Goal: Information Seeking & Learning: Understand process/instructions

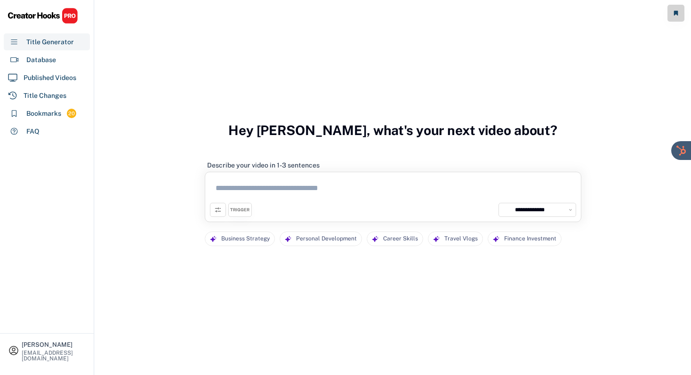
select select "**********"
click at [68, 116] on div "20" at bounding box center [71, 114] width 9 height 8
select select "******"
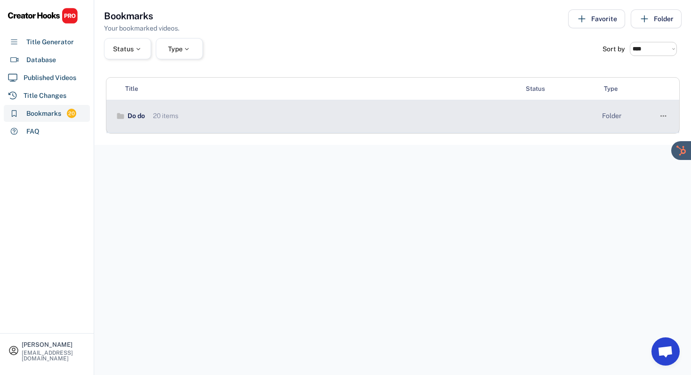
click at [214, 114] on div "Do do 20 items" at bounding box center [316, 116] width 401 height 9
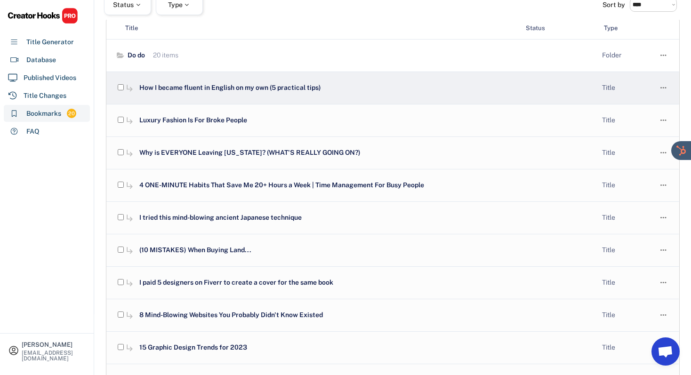
scroll to position [75, 0]
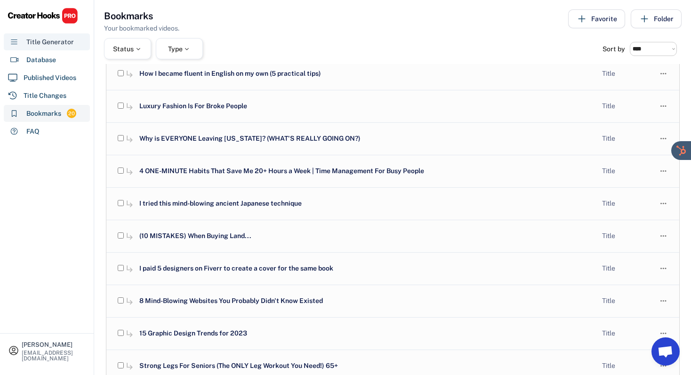
click at [59, 49] on div "Title Generator" at bounding box center [47, 41] width 86 height 17
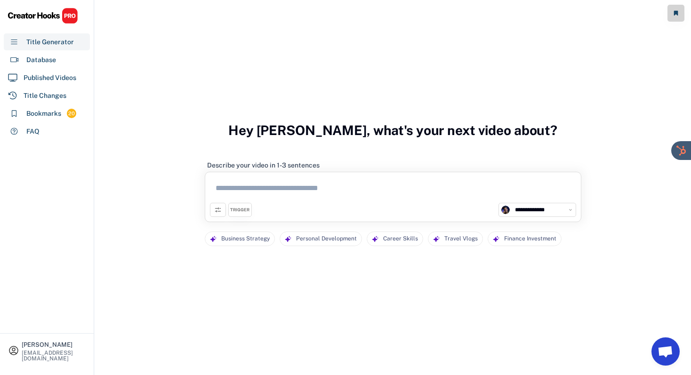
click at [277, 187] on textarea at bounding box center [393, 190] width 366 height 26
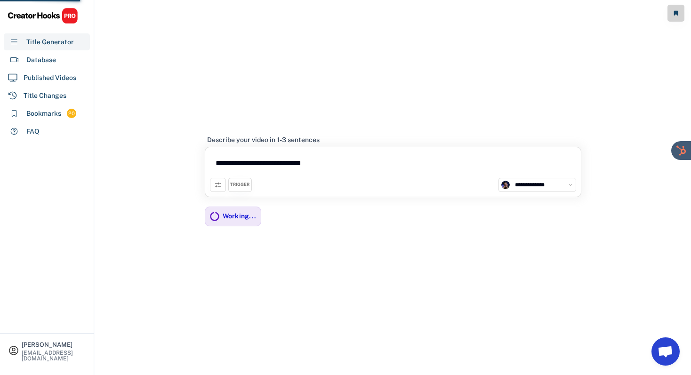
type textarea "**********"
click at [36, 58] on div "Database" at bounding box center [41, 60] width 30 height 10
select select "**********"
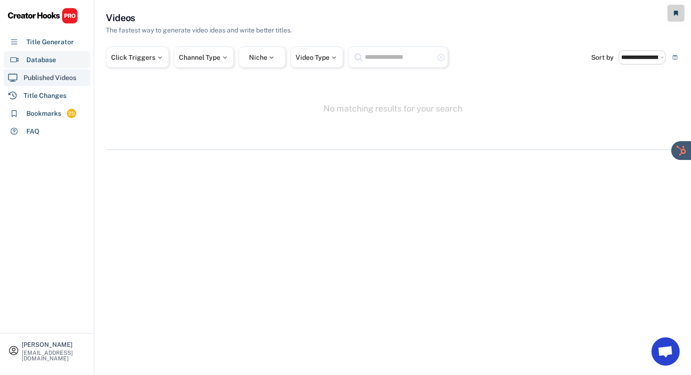
click at [58, 84] on div "Published Videos" at bounding box center [47, 77] width 86 height 17
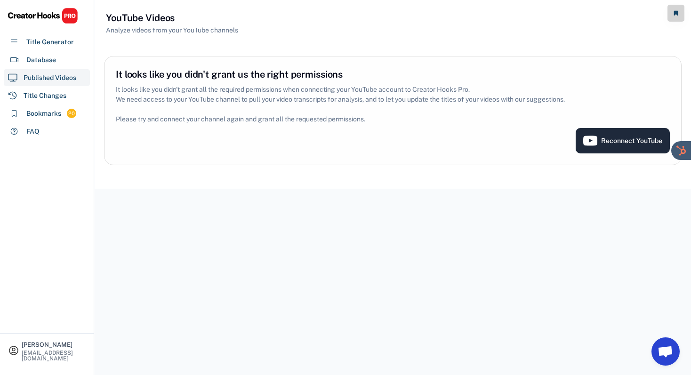
click at [587, 140] on button "Reconnect YouTube" at bounding box center [623, 140] width 94 height 25
click at [596, 146] on icon at bounding box center [591, 141] width 14 height 14
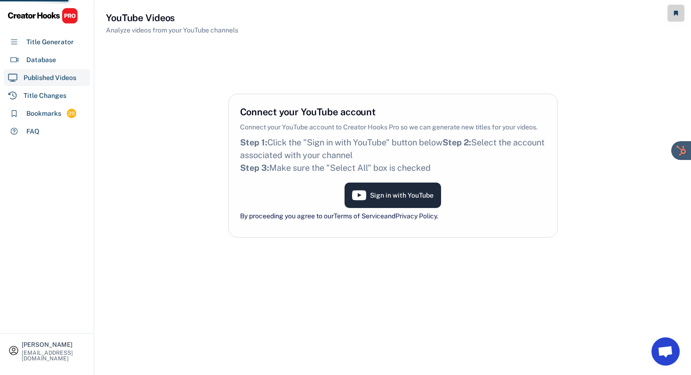
click at [415, 197] on div "YouTube Videos Analyze videos from your YouTube channels Connect your YouTube a…" at bounding box center [393, 187] width 597 height 375
select select "**********"
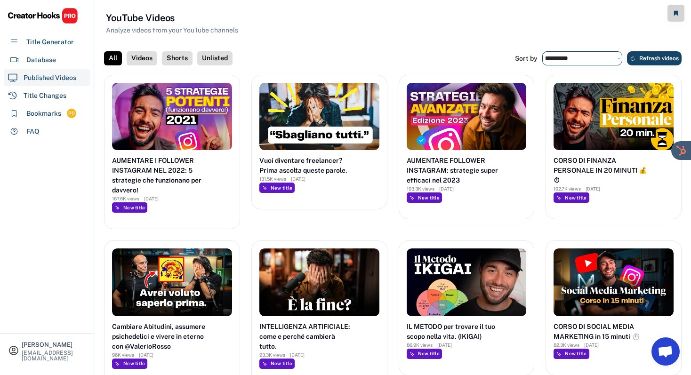
click at [594, 59] on select "**********" at bounding box center [583, 58] width 80 height 14
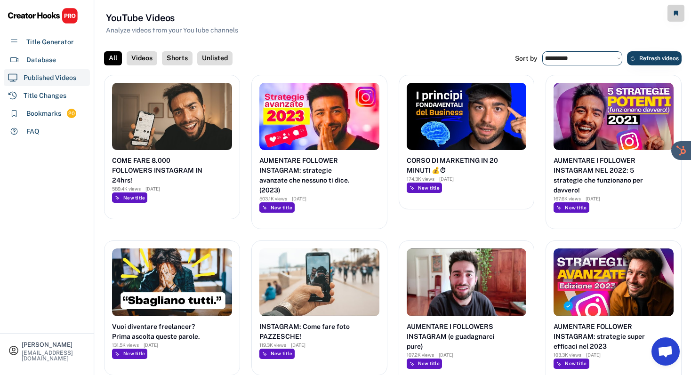
click at [590, 54] on select "**********" at bounding box center [583, 58] width 80 height 14
select select "**********"
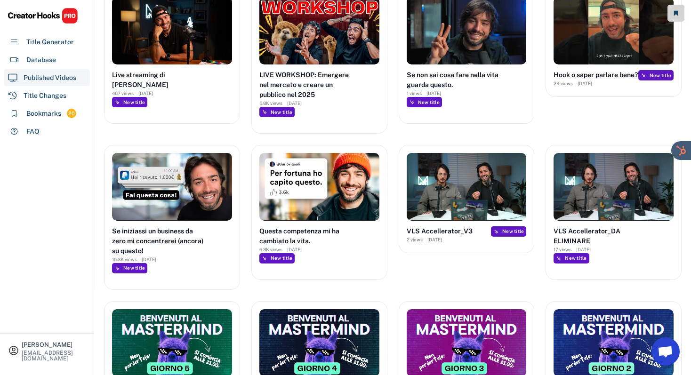
scroll to position [88, 0]
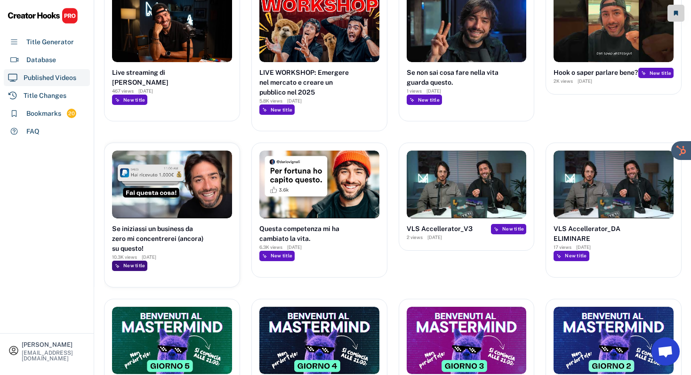
click at [137, 268] on div "New title" at bounding box center [134, 266] width 22 height 6
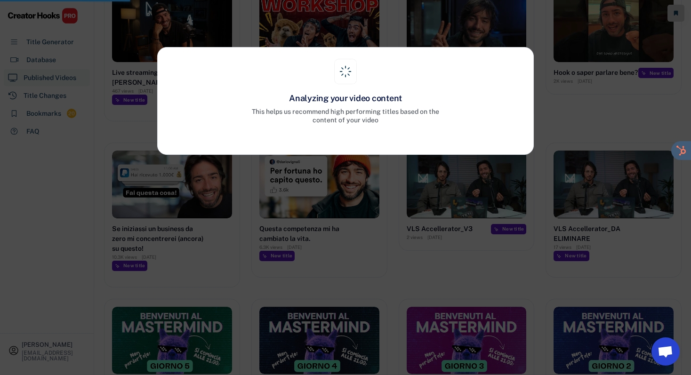
select select "**********"
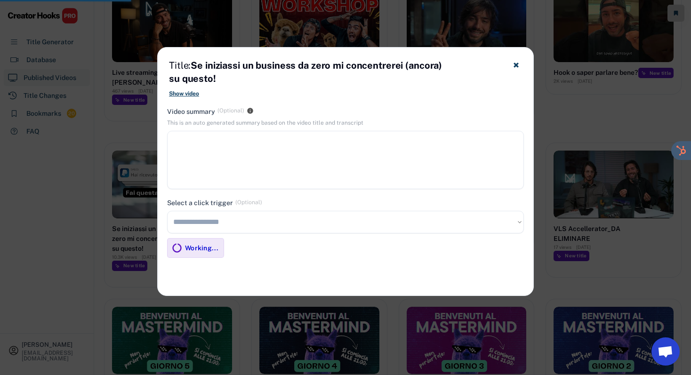
type textarea "**********"
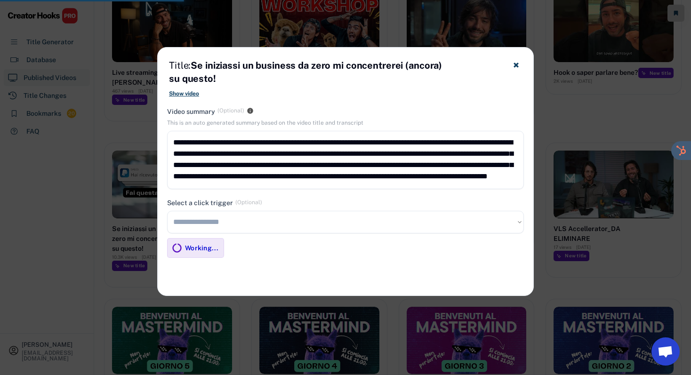
scroll to position [10, 0]
click at [306, 218] on select "**********" at bounding box center [345, 222] width 357 height 23
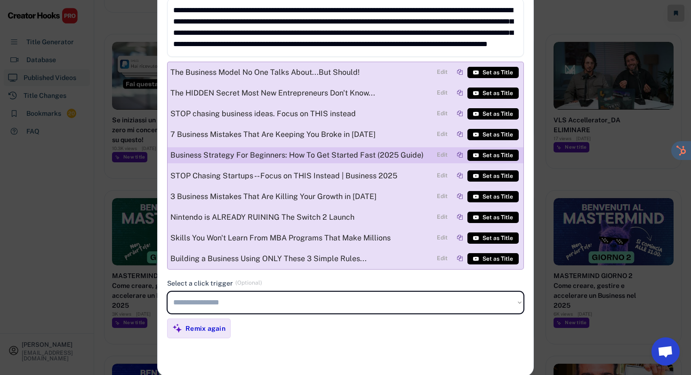
scroll to position [198, 0]
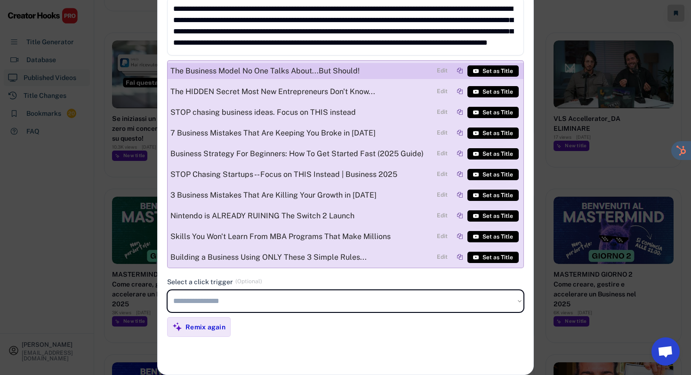
click at [462, 70] on div at bounding box center [460, 71] width 6 height 6
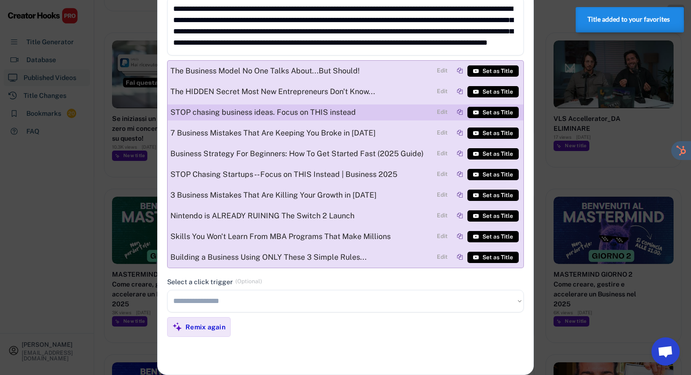
click at [459, 114] on div at bounding box center [460, 112] width 6 height 6
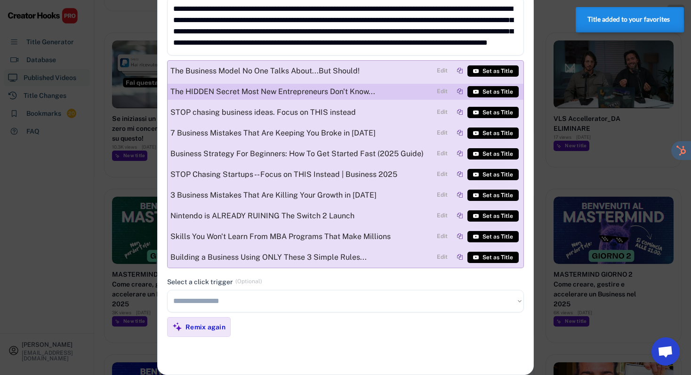
click at [459, 91] on div at bounding box center [460, 92] width 6 height 6
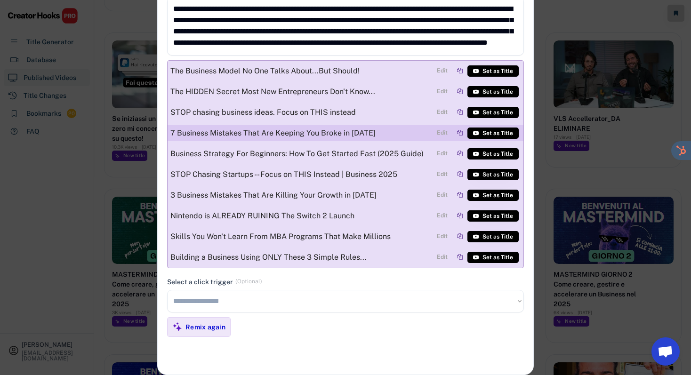
click at [460, 133] on div at bounding box center [460, 133] width 6 height 6
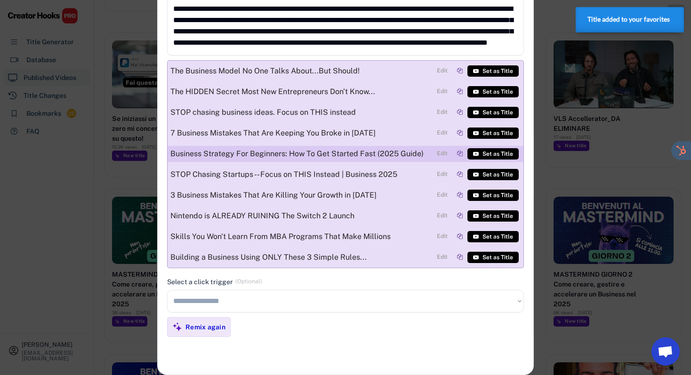
click at [462, 154] on div at bounding box center [460, 154] width 6 height 6
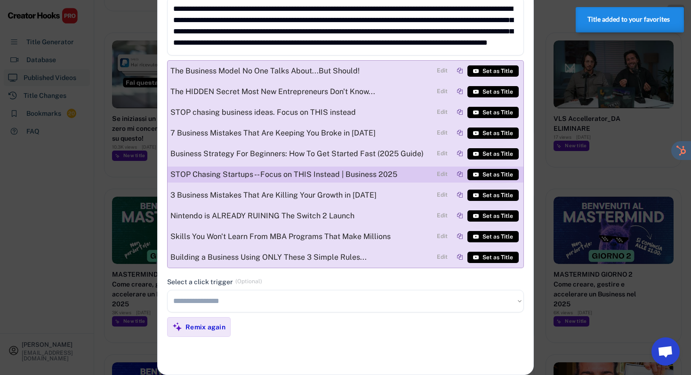
click at [459, 176] on div at bounding box center [460, 174] width 6 height 6
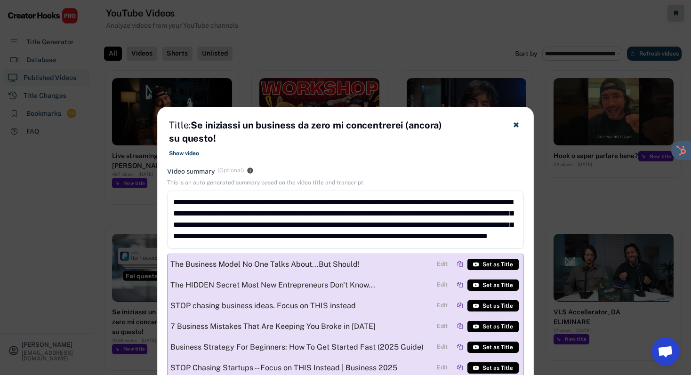
scroll to position [0, 0]
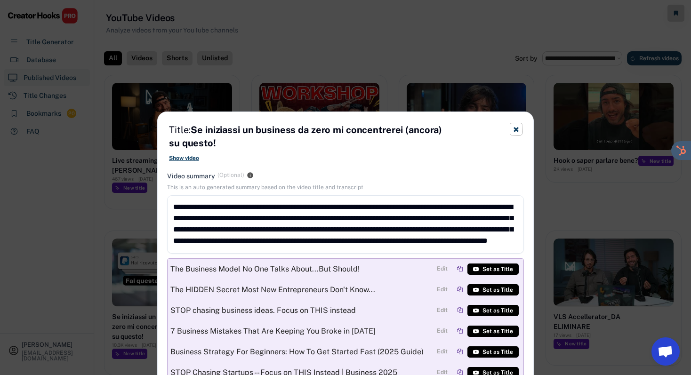
click at [514, 130] on icon at bounding box center [516, 129] width 7 height 7
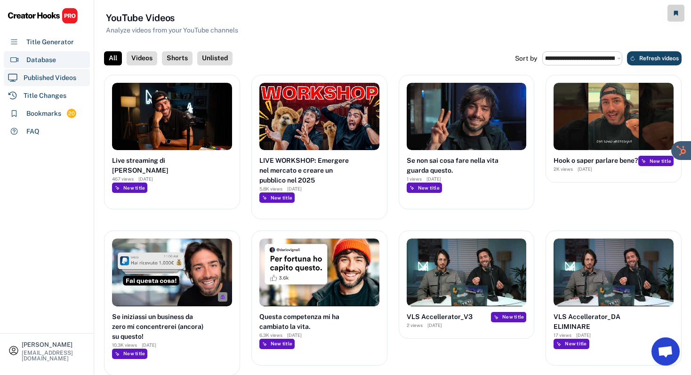
click at [50, 55] on div "Database" at bounding box center [41, 60] width 30 height 10
select select "**********"
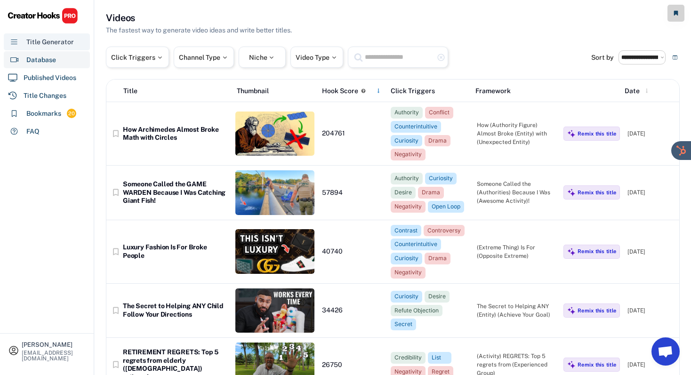
click at [57, 43] on div "Title Generator" at bounding box center [50, 42] width 48 height 10
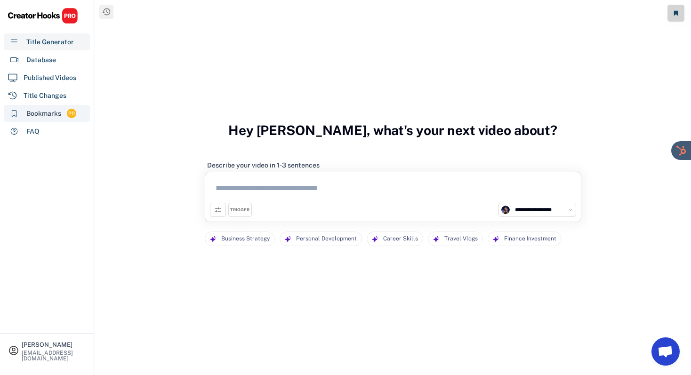
click at [52, 114] on div "Bookmarks" at bounding box center [43, 114] width 35 height 10
select select "******"
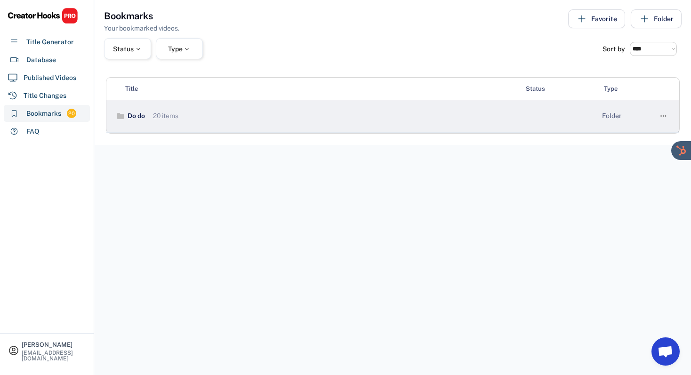
click at [139, 115] on div "Do do" at bounding box center [135, 116] width 20 height 9
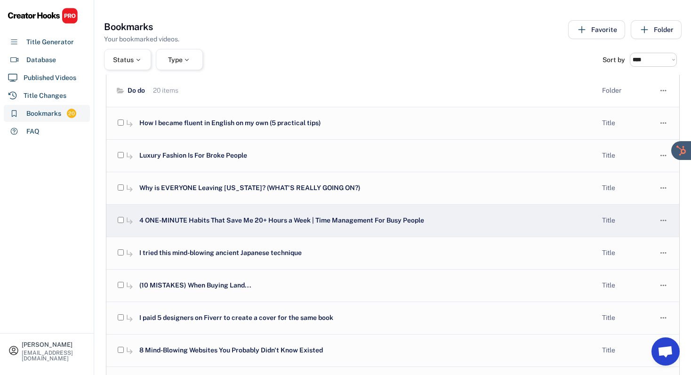
scroll to position [36, 0]
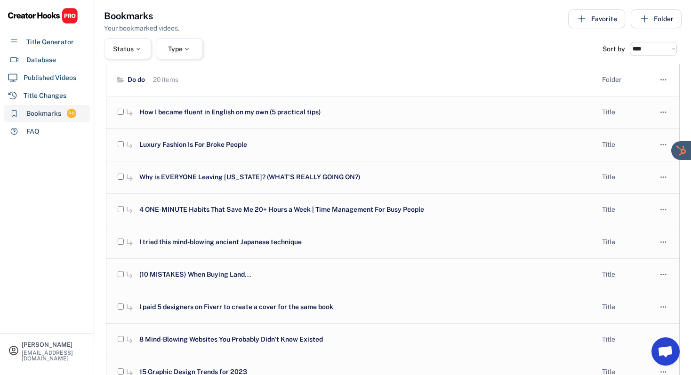
click at [63, 112] on div "Bookmarks 20" at bounding box center [47, 113] width 86 height 17
click at [57, 96] on div "Title Changes" at bounding box center [45, 96] width 43 height 10
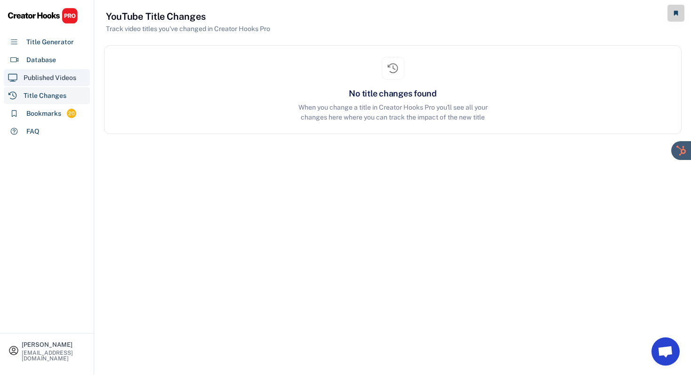
click at [57, 80] on div "Published Videos" at bounding box center [50, 78] width 53 height 10
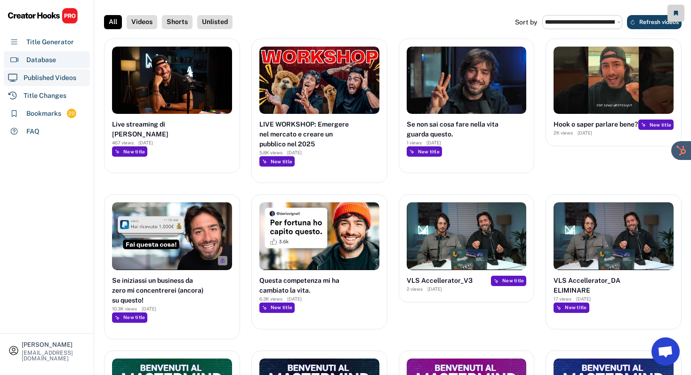
click at [51, 61] on div "Database" at bounding box center [41, 60] width 30 height 10
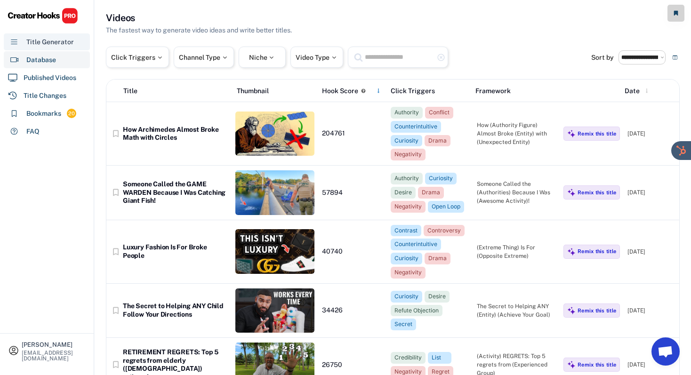
click at [63, 39] on div "Title Generator" at bounding box center [50, 42] width 48 height 10
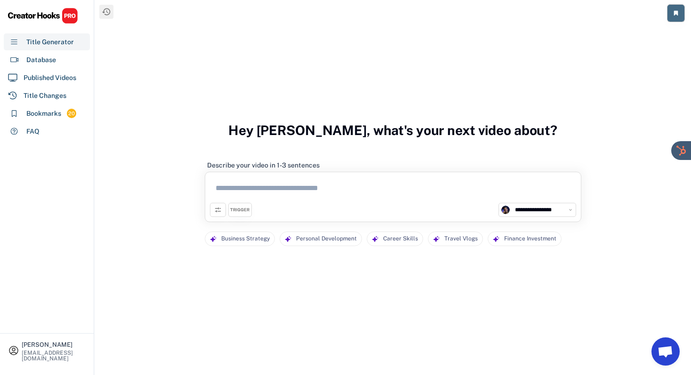
click at [679, 12] on button at bounding box center [676, 13] width 17 height 17
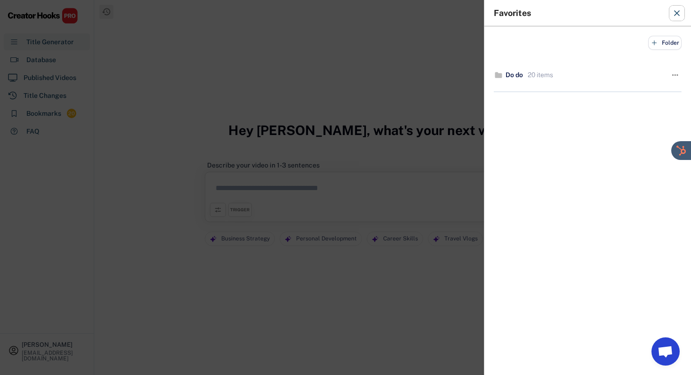
click at [679, 14] on icon at bounding box center [677, 12] width 9 height 9
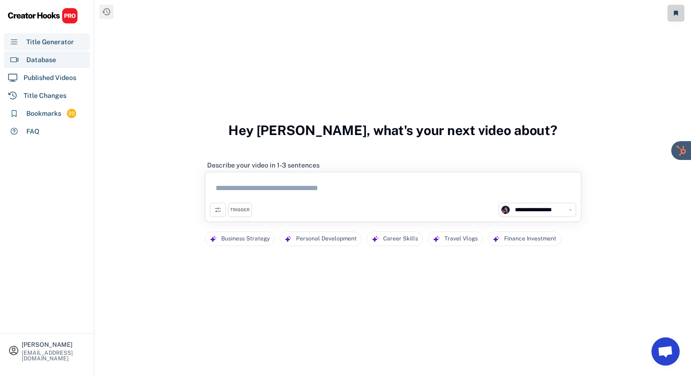
click at [43, 64] on div "Database" at bounding box center [41, 60] width 30 height 10
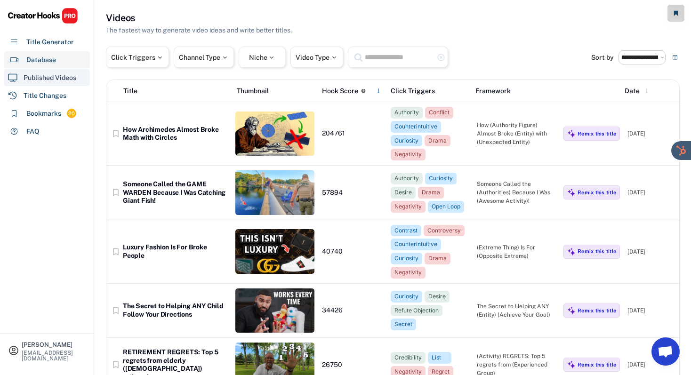
click at [45, 75] on div "Published Videos" at bounding box center [50, 78] width 53 height 10
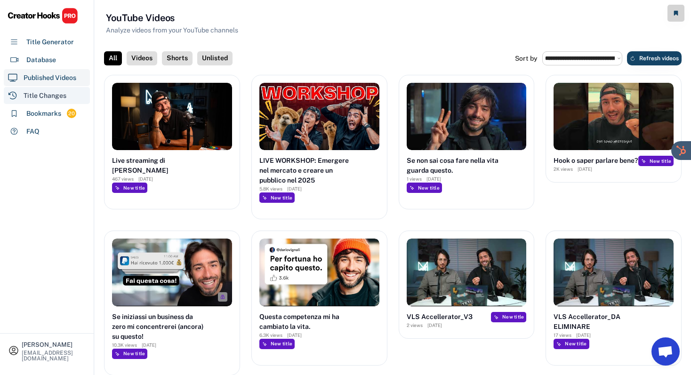
click at [42, 96] on div "Title Changes" at bounding box center [45, 96] width 43 height 10
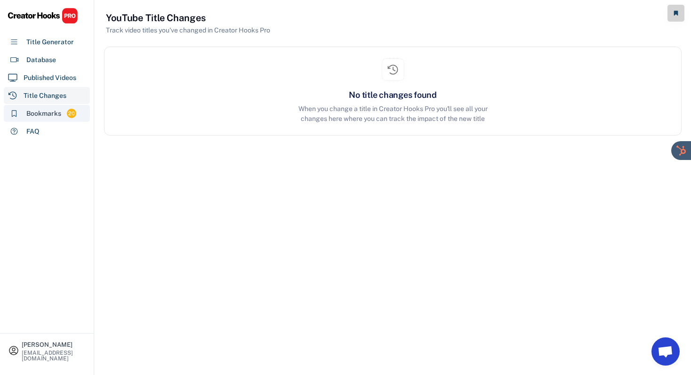
click at [55, 114] on div "Bookmarks" at bounding box center [43, 114] width 35 height 10
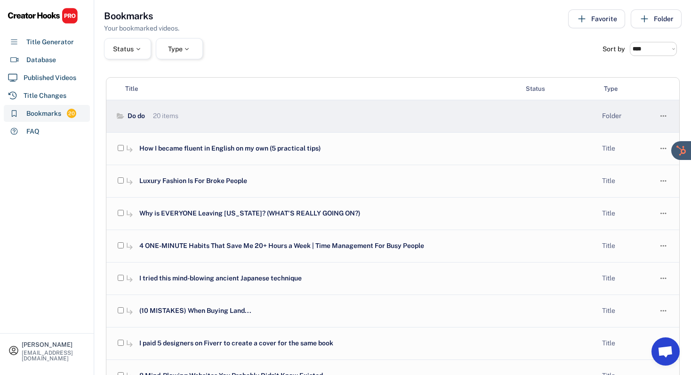
click at [151, 115] on div "20 items" at bounding box center [165, 116] width 28 height 9
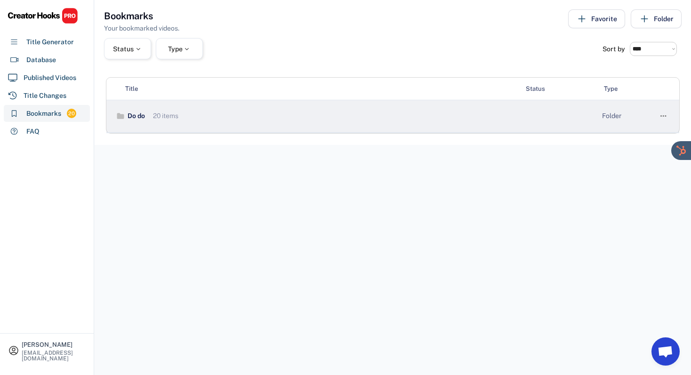
click at [151, 115] on div "20 items" at bounding box center [165, 116] width 28 height 9
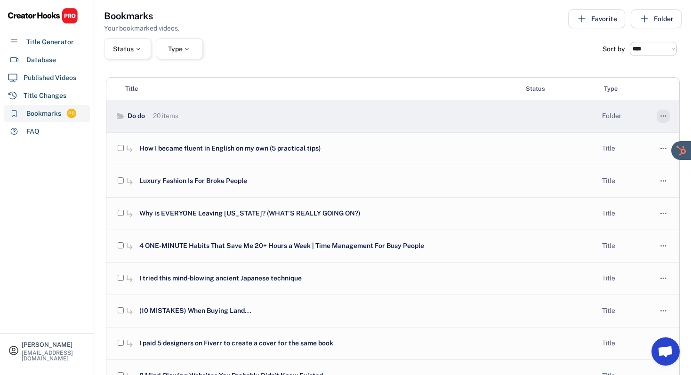
click at [668, 117] on icon "" at bounding box center [663, 116] width 9 height 13
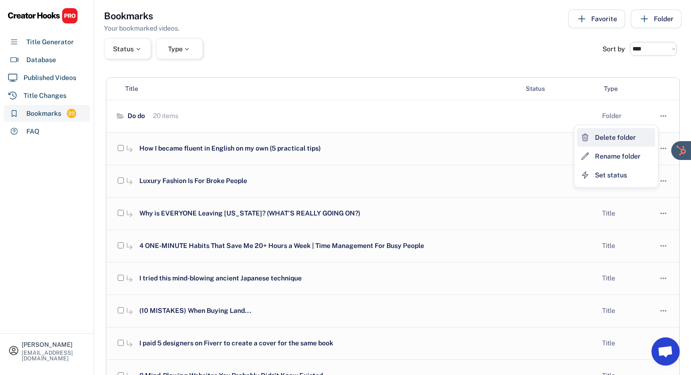
click at [616, 141] on div "Delete folder" at bounding box center [615, 138] width 41 height 10
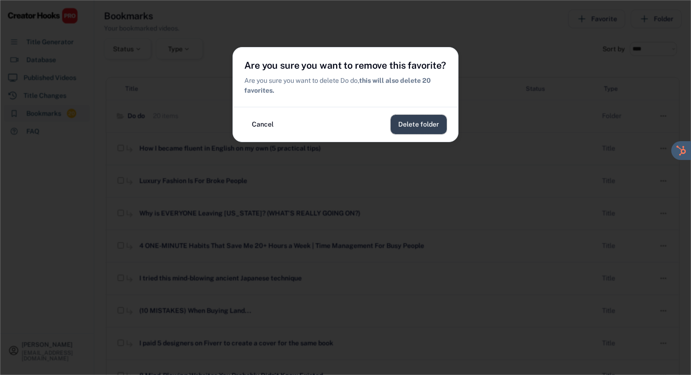
click at [428, 122] on button "Delete folder" at bounding box center [419, 124] width 56 height 19
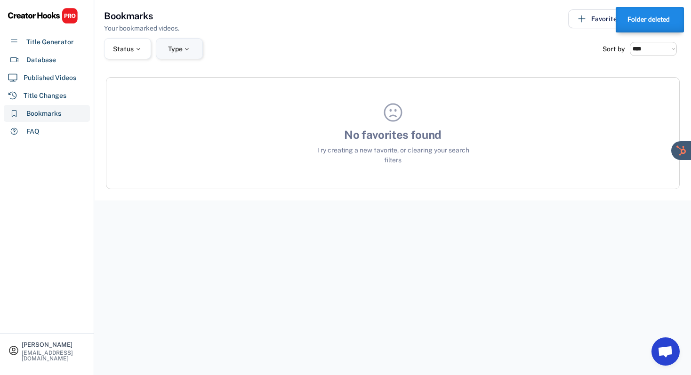
click at [168, 49] on div "Type" at bounding box center [179, 49] width 23 height 7
click at [136, 49] on div at bounding box center [138, 49] width 8 height 7
click at [182, 49] on div "Type" at bounding box center [179, 49] width 23 height 7
click at [187, 80] on input "search" at bounding box center [211, 79] width 95 height 6
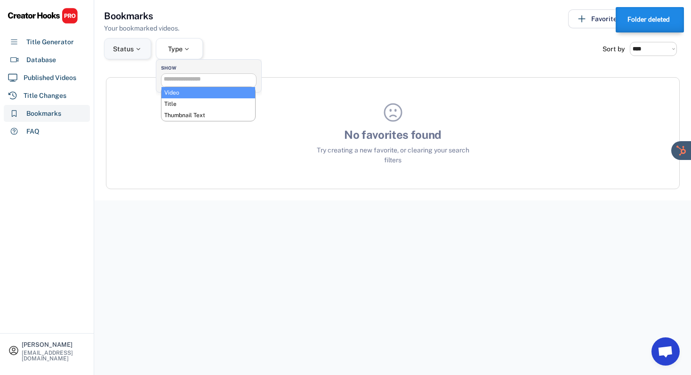
click at [134, 49] on div at bounding box center [138, 49] width 8 height 7
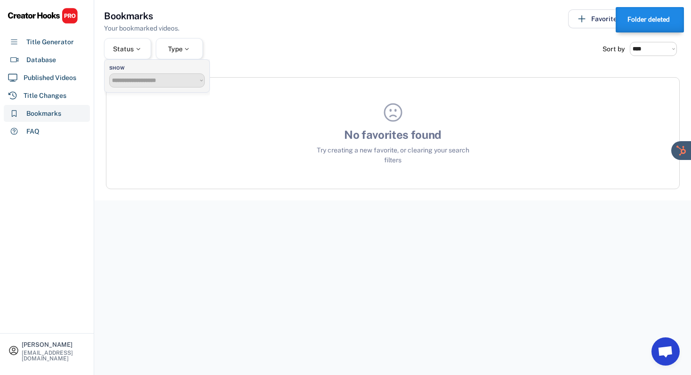
click at [133, 82] on select "**********" at bounding box center [157, 80] width 96 height 14
click at [179, 48] on div "Type" at bounding box center [179, 49] width 23 height 7
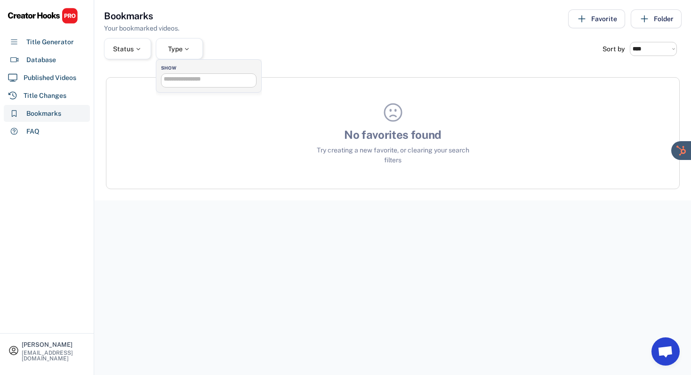
click at [188, 82] on input "search" at bounding box center [211, 79] width 95 height 6
click at [243, 47] on div "**********" at bounding box center [393, 48] width 578 height 21
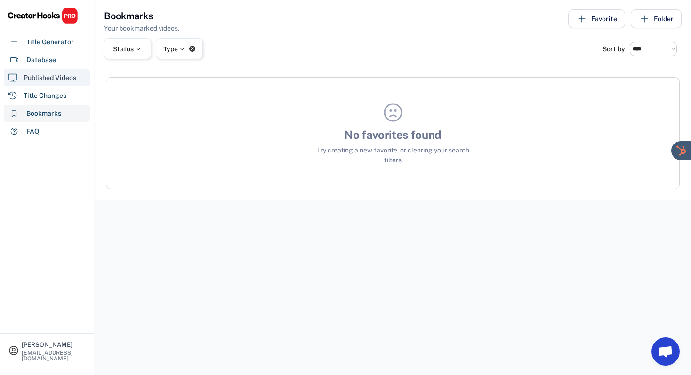
click at [49, 75] on div "Published Videos" at bounding box center [50, 78] width 53 height 10
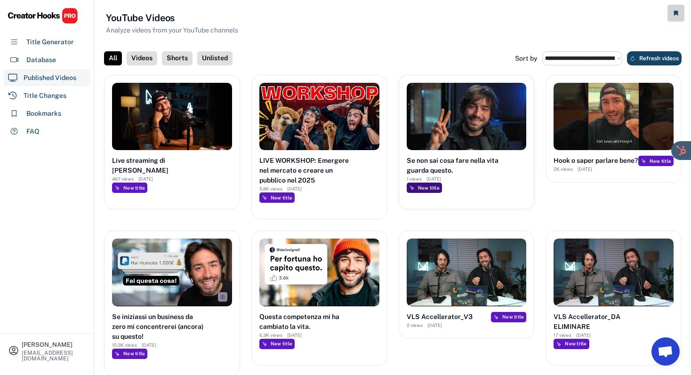
click at [431, 191] on div "New title" at bounding box center [429, 188] width 22 height 6
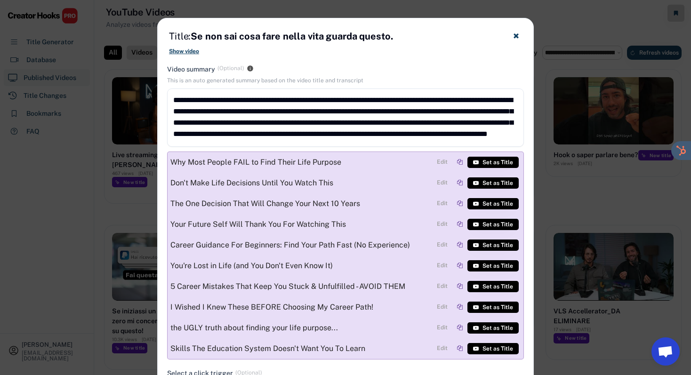
scroll to position [6, 0]
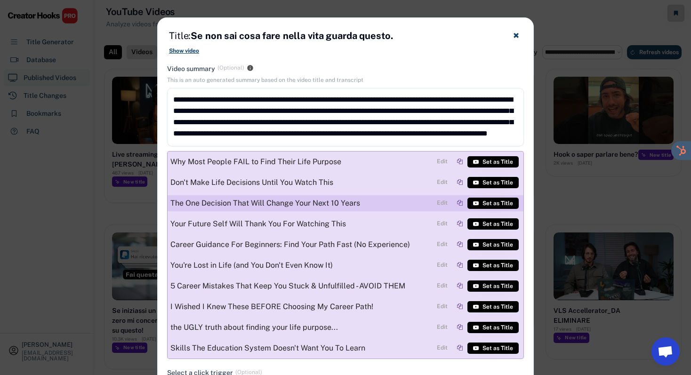
click at [462, 203] on div at bounding box center [460, 203] width 6 height 6
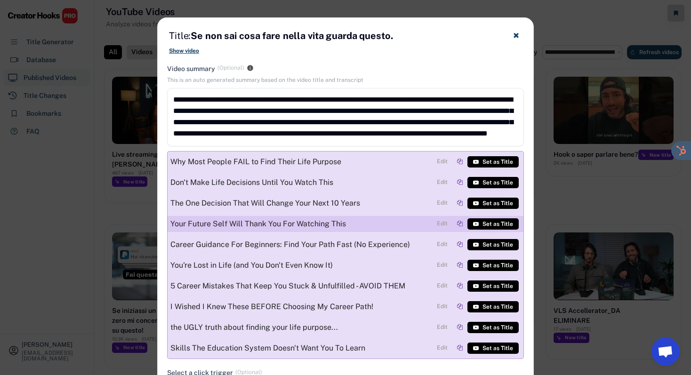
click at [460, 223] on div at bounding box center [460, 224] width 6 height 6
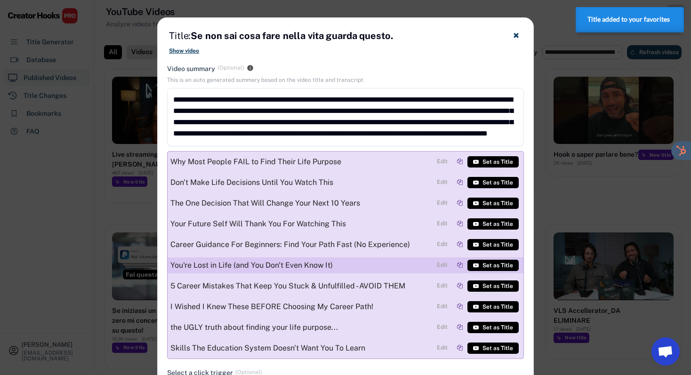
click at [462, 266] on div at bounding box center [460, 265] width 6 height 6
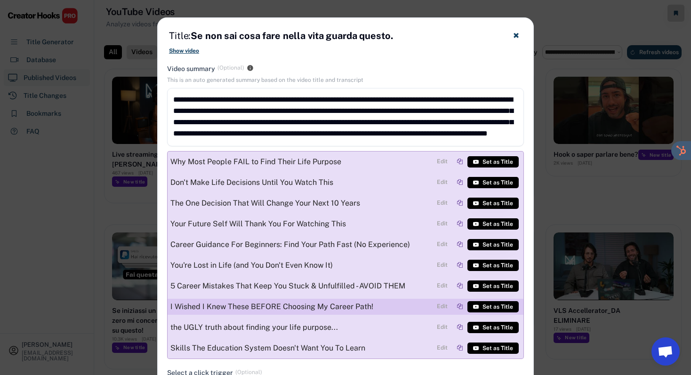
click at [463, 306] on div at bounding box center [460, 307] width 6 height 6
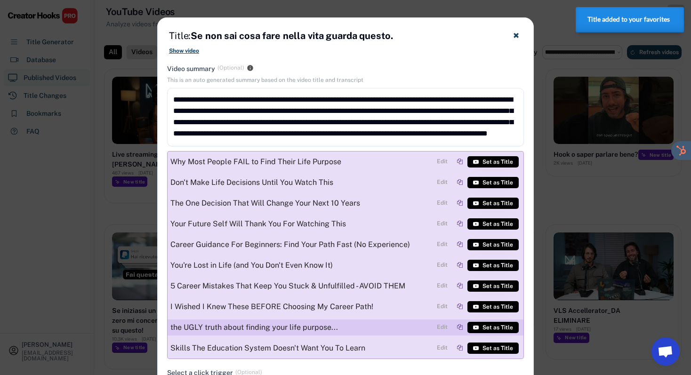
click at [460, 326] on div at bounding box center [460, 328] width 6 height 6
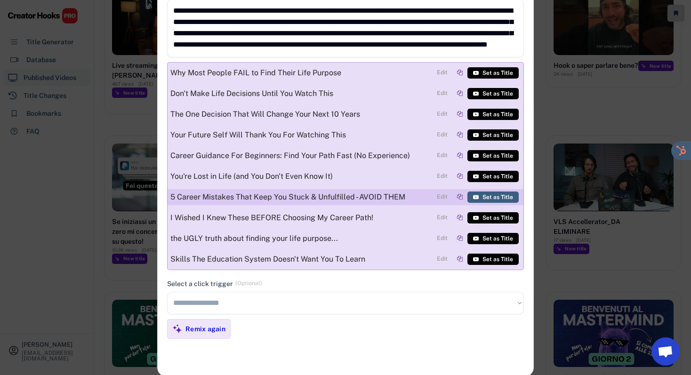
scroll to position [0, 0]
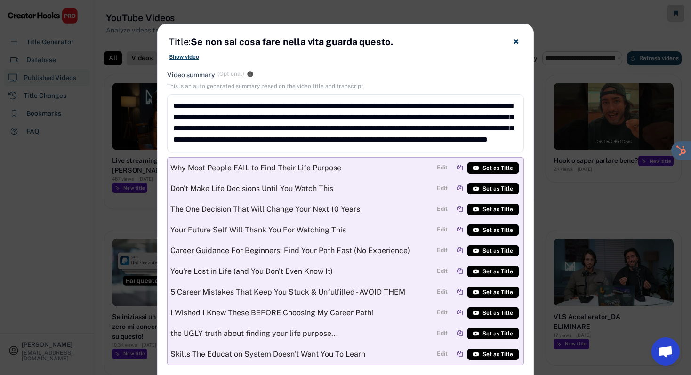
click at [518, 40] on use at bounding box center [516, 41] width 5 height 5
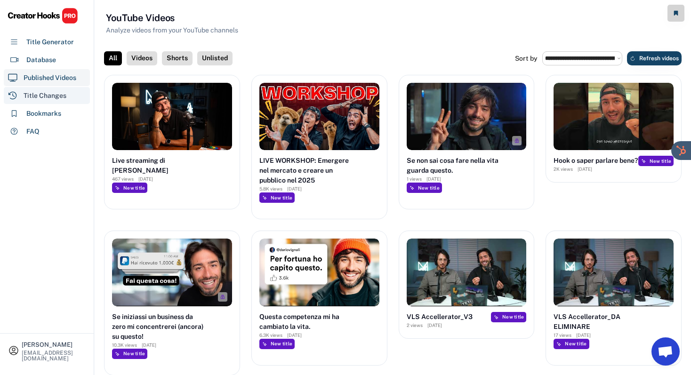
click at [73, 96] on div "Title Changes" at bounding box center [47, 95] width 86 height 17
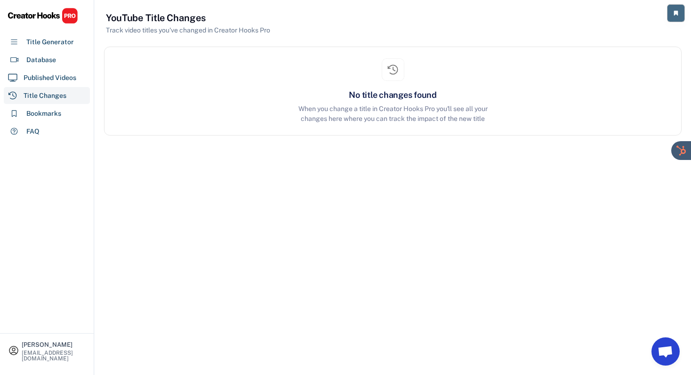
click at [672, 11] on button at bounding box center [676, 13] width 17 height 17
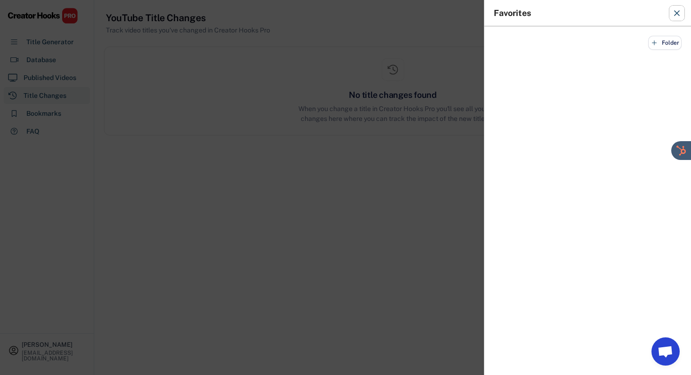
click at [674, 12] on icon at bounding box center [677, 12] width 9 height 9
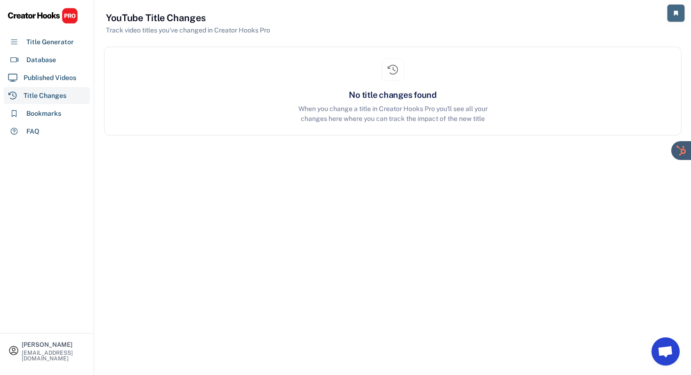
click at [680, 8] on button at bounding box center [676, 13] width 17 height 17
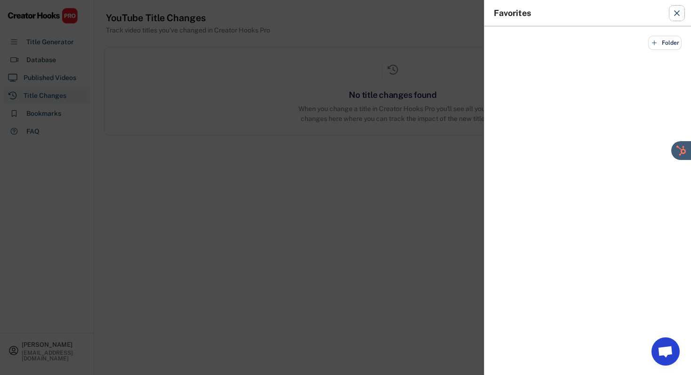
click at [680, 15] on icon at bounding box center [677, 12] width 9 height 9
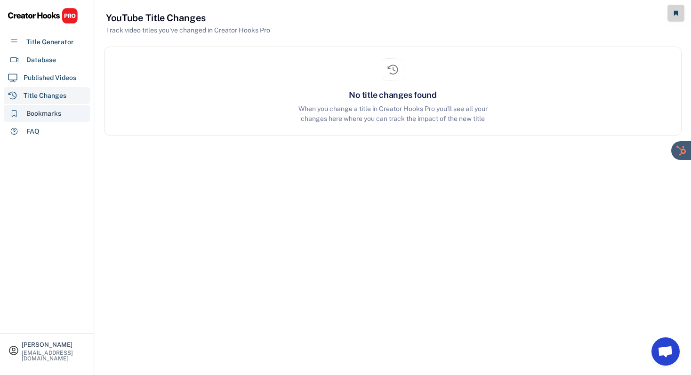
click at [74, 114] on div "Bookmarks 0" at bounding box center [47, 113] width 86 height 17
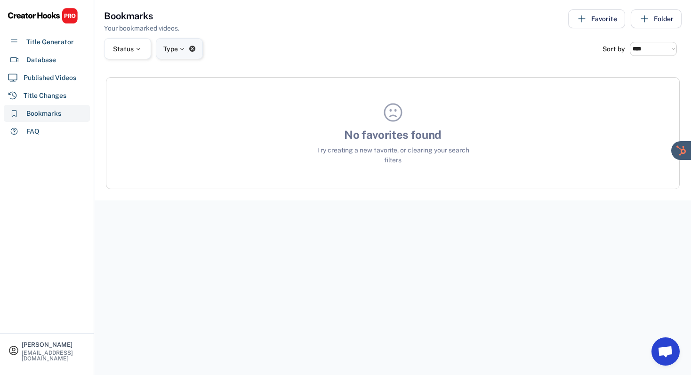
click at [197, 50] on div "Type " at bounding box center [179, 48] width 47 height 21
click at [194, 48] on text "" at bounding box center [192, 48] width 7 height 7
click at [53, 48] on div "Title Generator" at bounding box center [47, 41] width 86 height 17
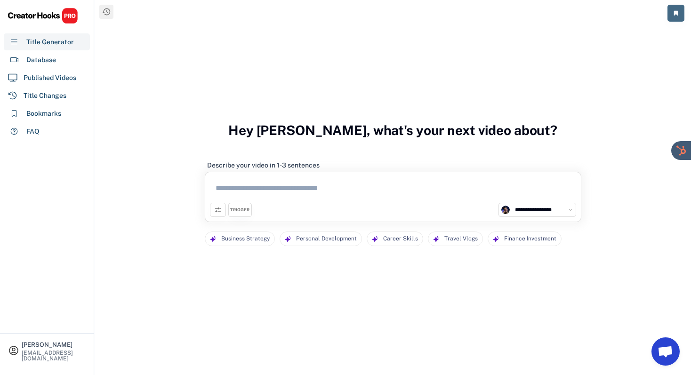
click at [673, 15] on button at bounding box center [676, 13] width 17 height 17
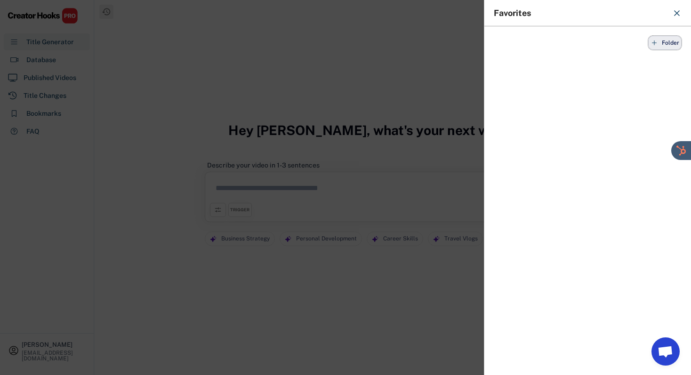
click at [673, 43] on span "Folder" at bounding box center [670, 43] width 17 height 0
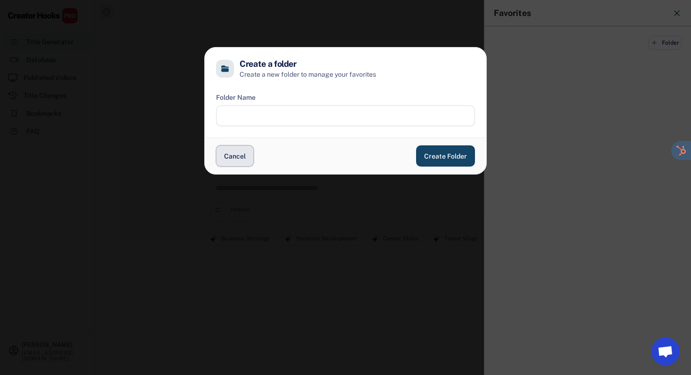
click at [229, 156] on button "Cancel" at bounding box center [235, 156] width 38 height 21
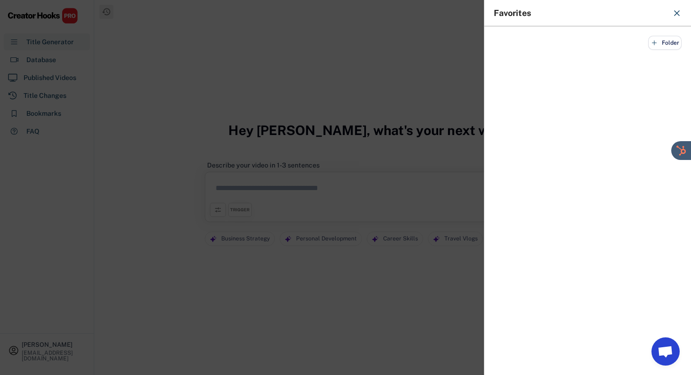
click at [678, 15] on icon at bounding box center [677, 12] width 9 height 9
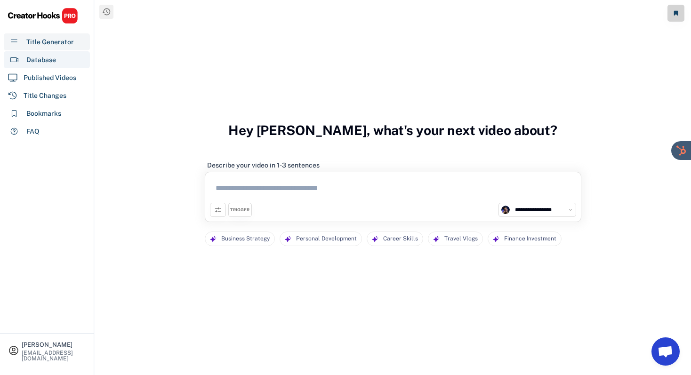
click at [64, 64] on div "Database" at bounding box center [47, 59] width 86 height 17
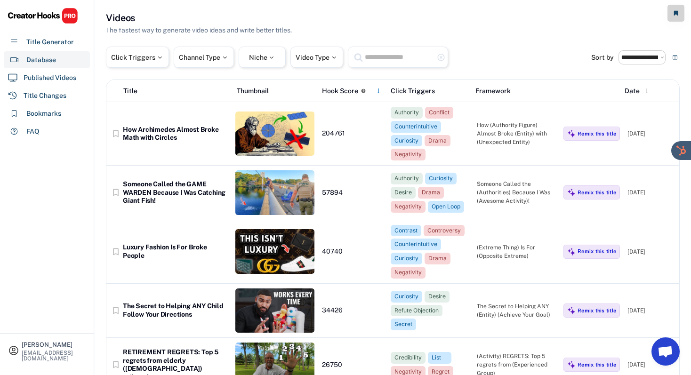
click at [269, 49] on div "Niche" at bounding box center [262, 57] width 47 height 21
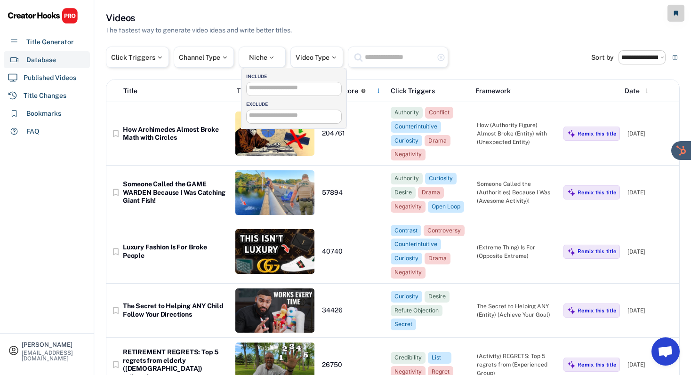
click at [273, 89] on input "search" at bounding box center [296, 88] width 95 height 6
type input "****"
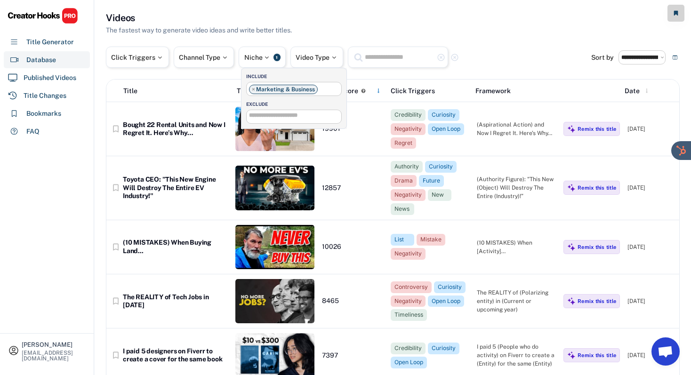
click at [400, 16] on div "Videos The fastest way to generate video ideas and write better titles." at bounding box center [393, 23] width 574 height 24
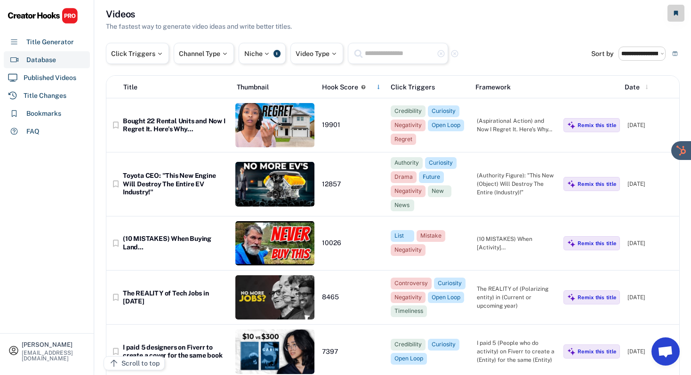
scroll to position [0, 0]
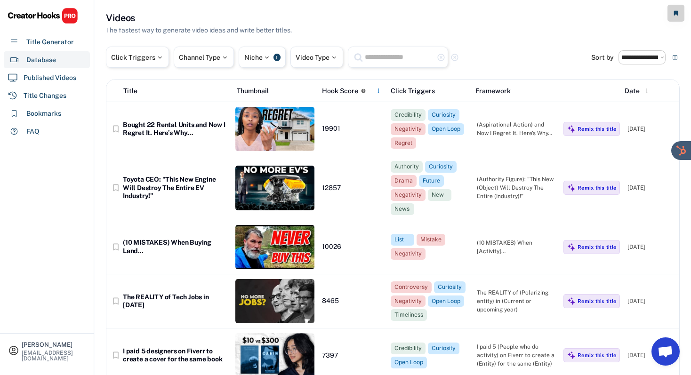
click at [345, 93] on div "Hook Score" at bounding box center [340, 91] width 36 height 10
click at [381, 88] on button at bounding box center [378, 90] width 9 height 9
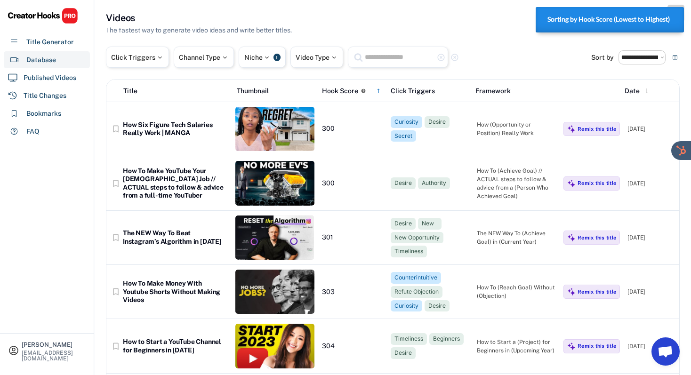
click at [381, 88] on button at bounding box center [378, 90] width 9 height 9
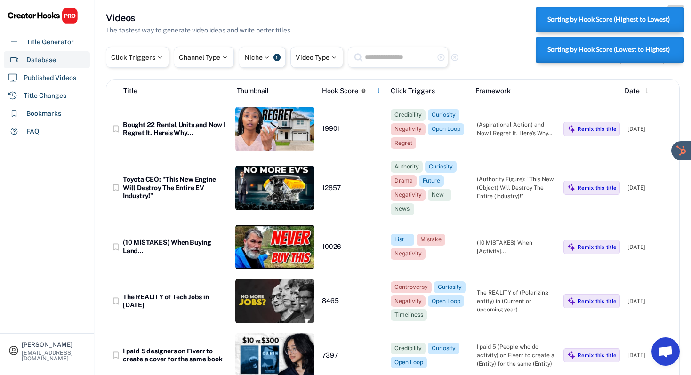
click at [381, 88] on button at bounding box center [378, 90] width 9 height 9
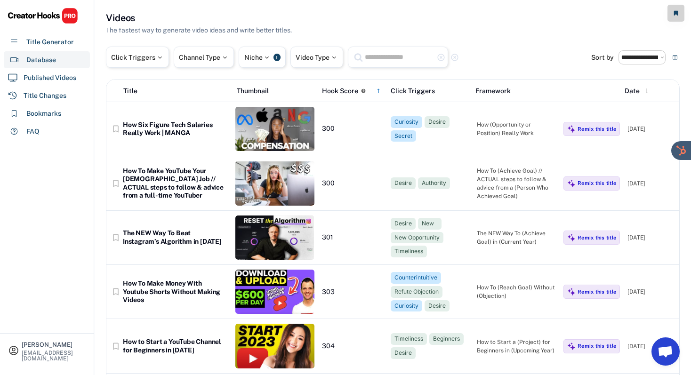
click at [381, 89] on button at bounding box center [378, 90] width 9 height 9
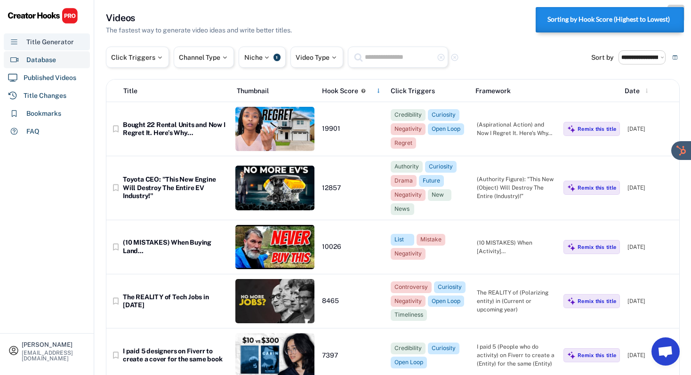
click at [63, 43] on div "Title Generator" at bounding box center [50, 42] width 48 height 10
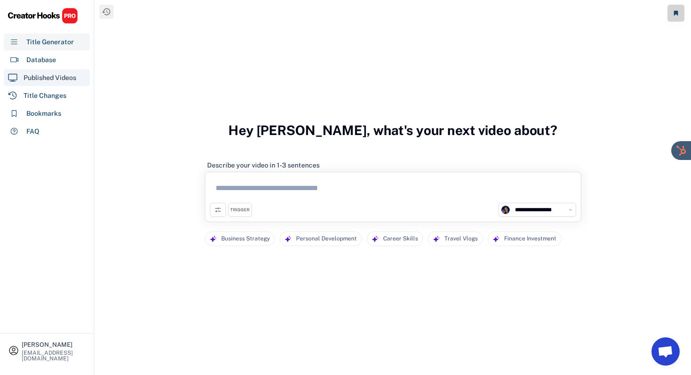
click at [58, 76] on div "Published Videos" at bounding box center [50, 78] width 53 height 10
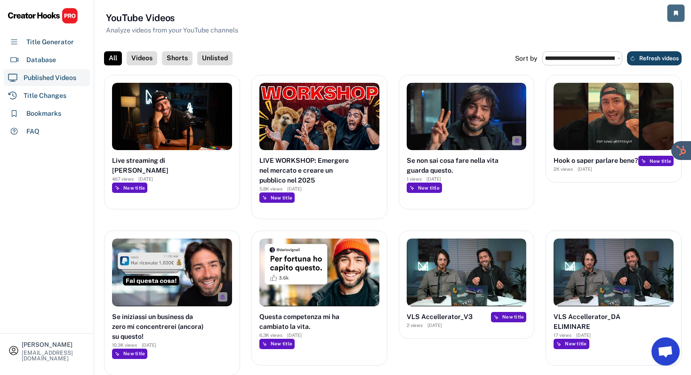
click at [680, 16] on button at bounding box center [676, 13] width 17 height 17
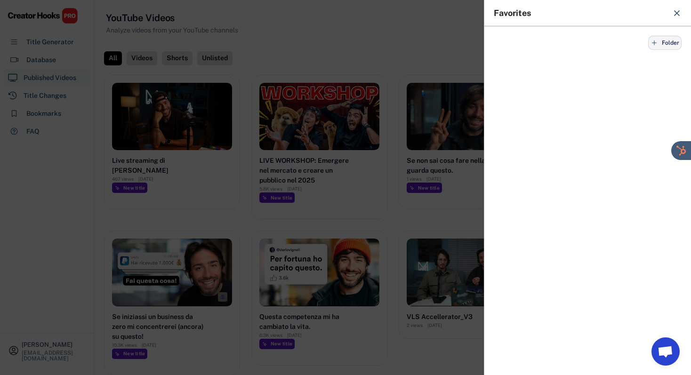
click at [669, 39] on button "Folder" at bounding box center [665, 43] width 33 height 14
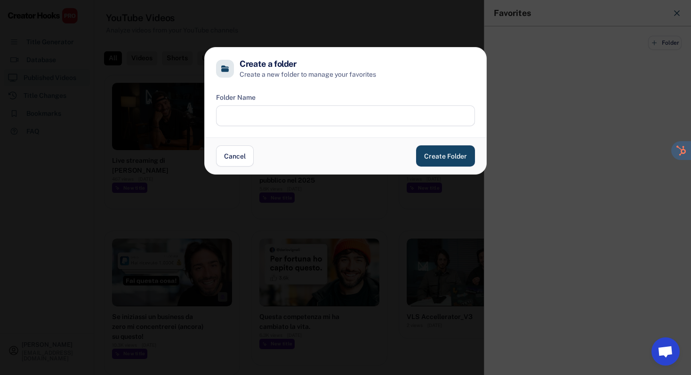
click at [374, 110] on input "input" at bounding box center [345, 115] width 259 height 21
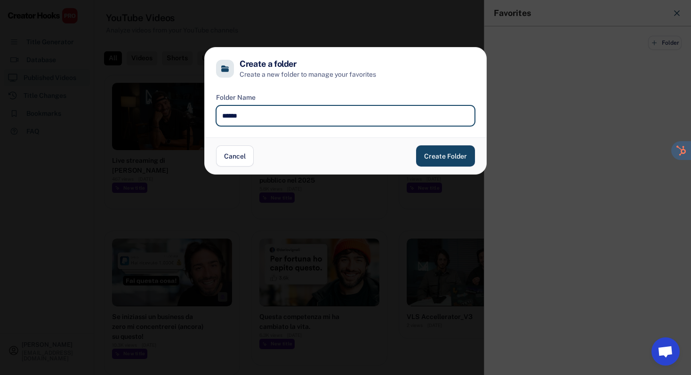
type input "******"
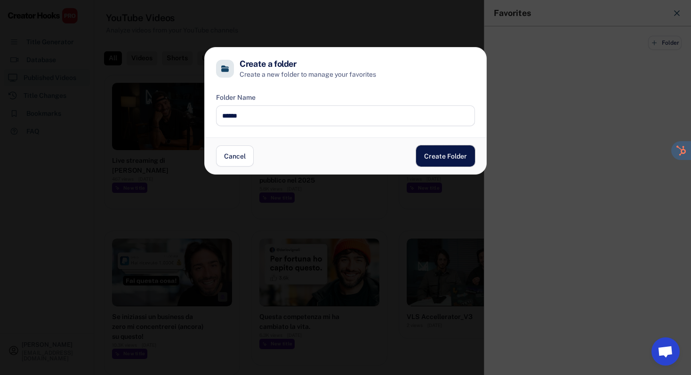
click at [424, 155] on button "Create Folder" at bounding box center [445, 156] width 59 height 21
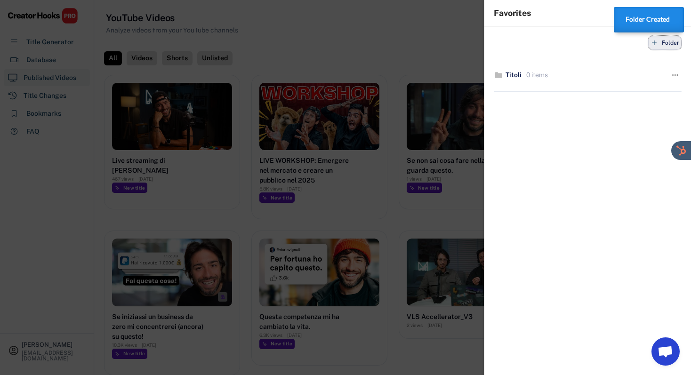
click at [670, 43] on span "Folder" at bounding box center [670, 43] width 17 height 0
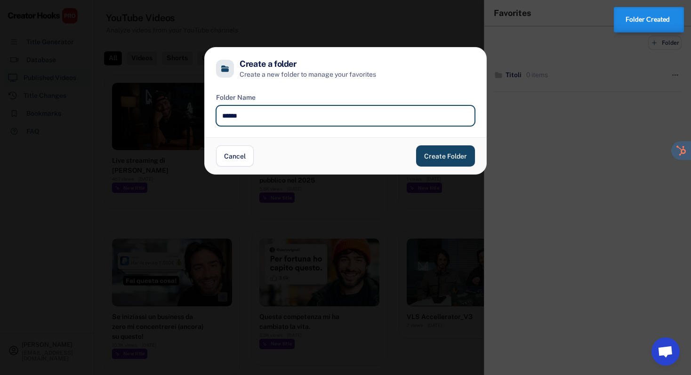
click at [316, 114] on input "input" at bounding box center [345, 115] width 259 height 21
type input "**********"
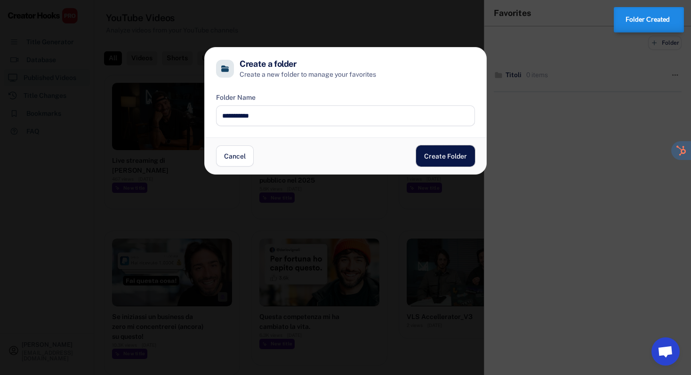
click at [451, 158] on button "Create Folder" at bounding box center [445, 156] width 59 height 21
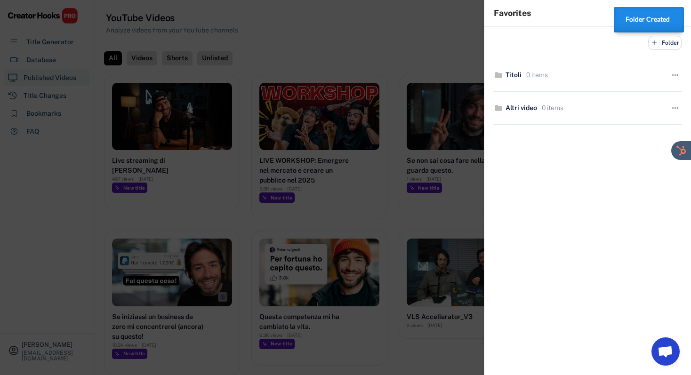
click at [367, 45] on div at bounding box center [345, 187] width 691 height 375
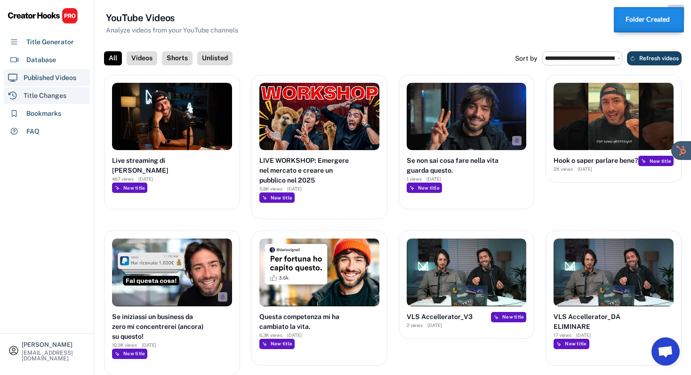
click at [36, 91] on div "Title Changes" at bounding box center [45, 96] width 43 height 10
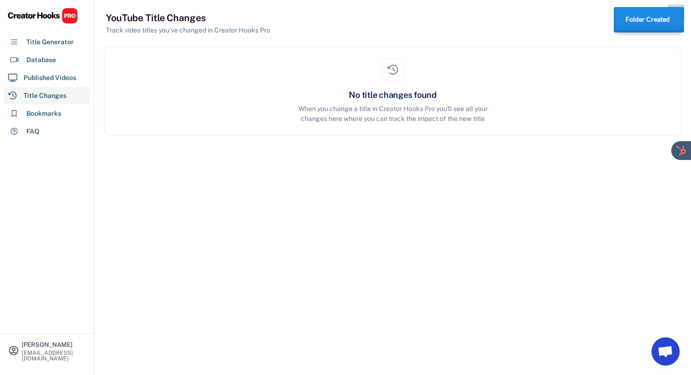
click at [681, 7] on div "Folder Created" at bounding box center [649, 19] width 70 height 25
click at [677, 7] on button at bounding box center [676, 13] width 17 height 17
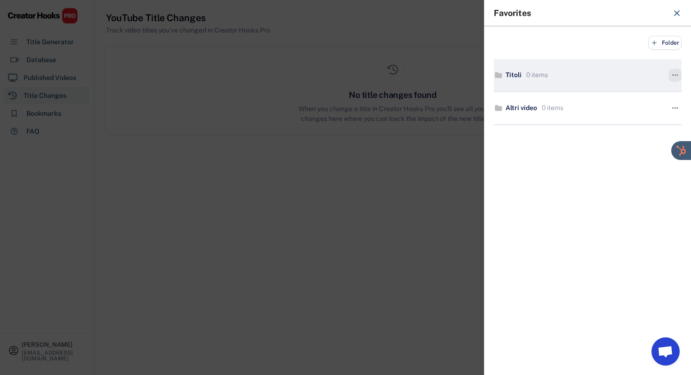
click at [673, 73] on text "" at bounding box center [676, 75] width 6 height 10
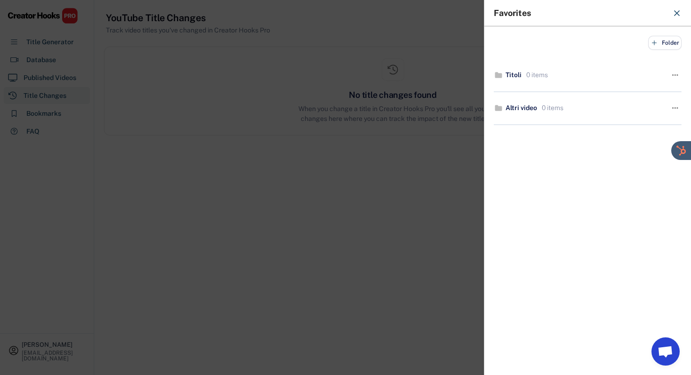
click at [282, 194] on div at bounding box center [345, 187] width 691 height 375
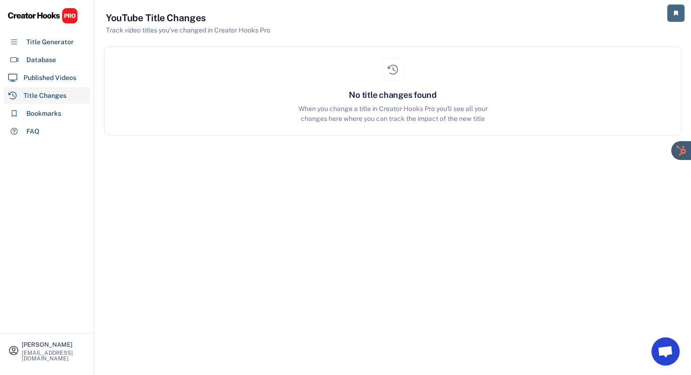
click at [676, 15] on icon at bounding box center [676, 13] width 6 height 6
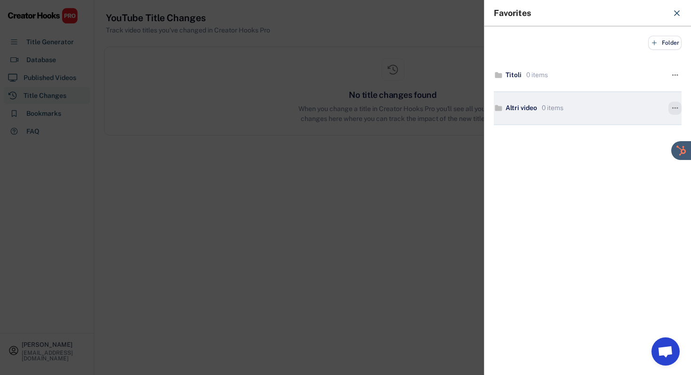
click at [673, 106] on text "" at bounding box center [676, 108] width 6 height 10
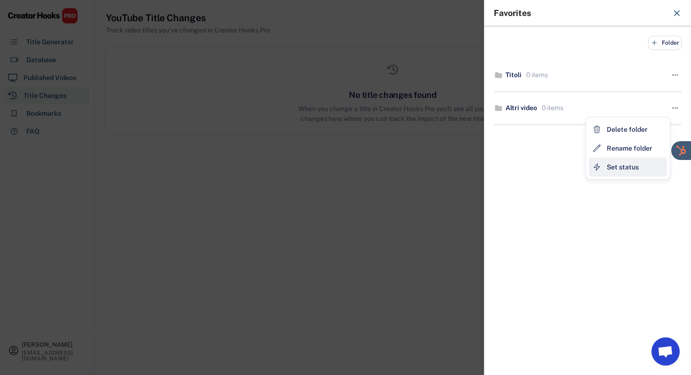
click at [640, 167] on div "Set status" at bounding box center [628, 167] width 78 height 19
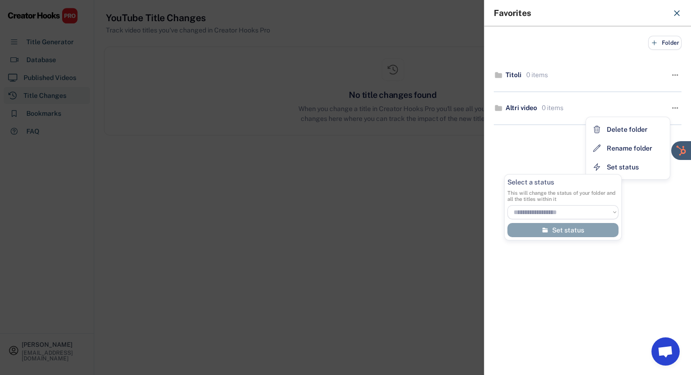
click at [587, 207] on select "**********" at bounding box center [563, 212] width 111 height 14
click at [373, 140] on div at bounding box center [345, 187] width 691 height 375
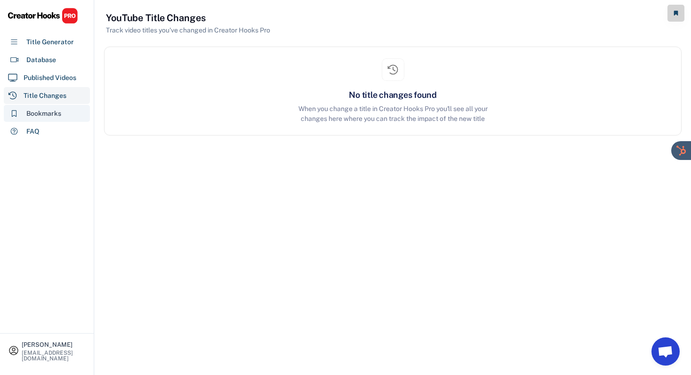
click at [73, 109] on div "Bookmarks 0" at bounding box center [47, 113] width 86 height 17
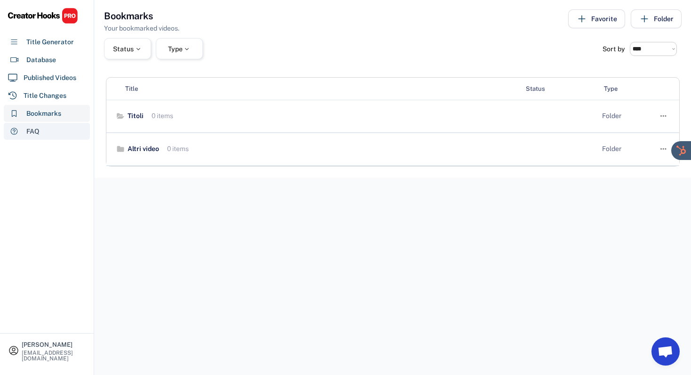
click at [22, 130] on div "FAQ" at bounding box center [47, 131] width 86 height 17
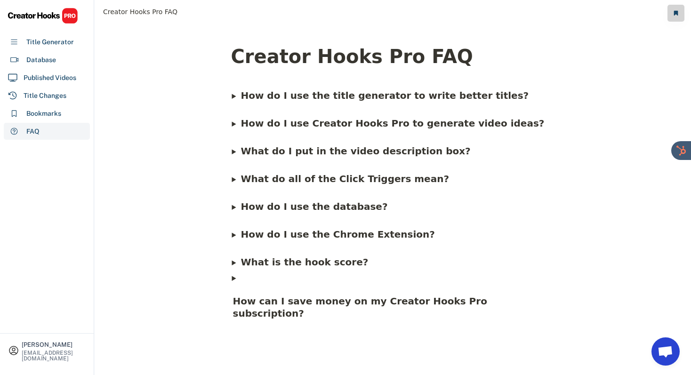
click at [265, 152] on b "What do I put in the video description box?" at bounding box center [356, 151] width 230 height 11
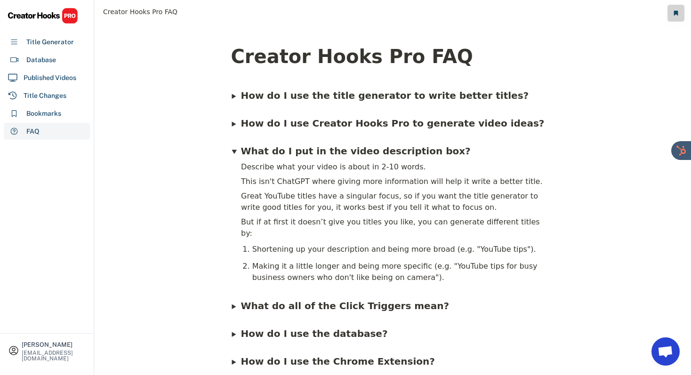
click at [264, 154] on b "What do I put in the video description box?" at bounding box center [356, 151] width 230 height 11
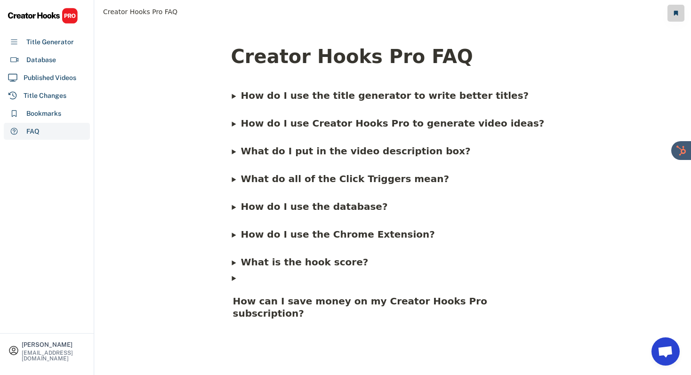
click at [318, 241] on h4 "How do I use the Chrome Extension?" at bounding box center [338, 234] width 196 height 15
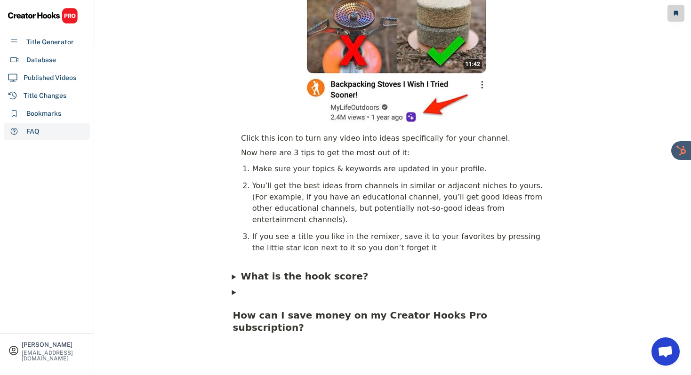
scroll to position [110, 0]
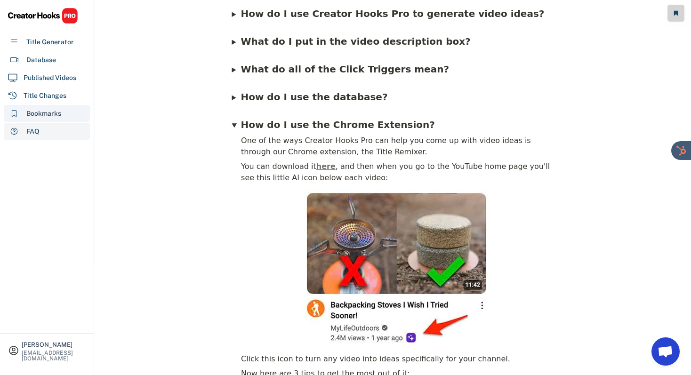
click at [68, 115] on div "Bookmarks 0" at bounding box center [47, 113] width 86 height 17
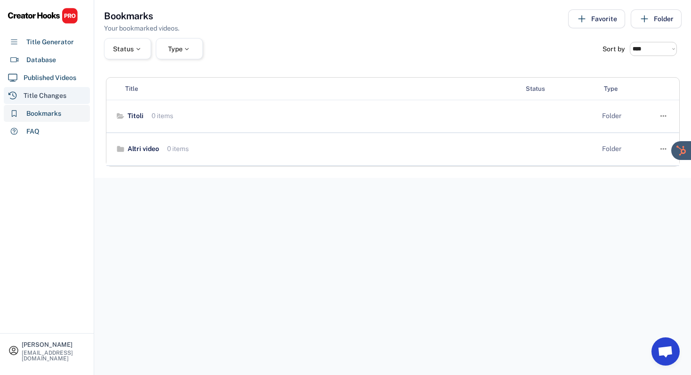
click at [62, 96] on div "Title Changes" at bounding box center [45, 96] width 43 height 10
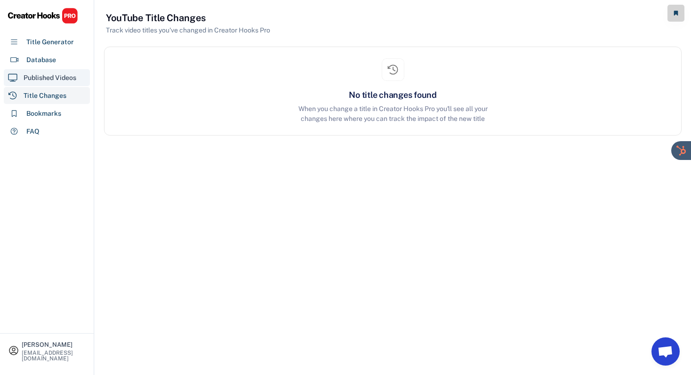
click at [54, 76] on div "Published Videos" at bounding box center [50, 78] width 53 height 10
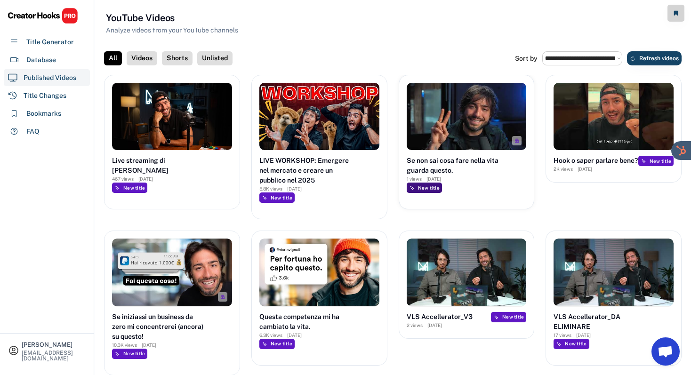
click at [427, 190] on div "New title" at bounding box center [429, 188] width 22 height 6
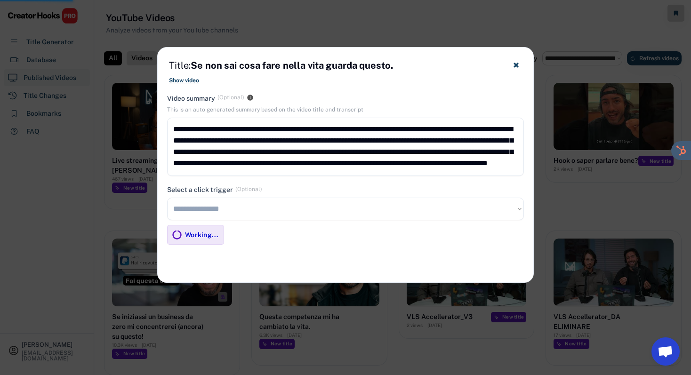
click at [191, 82] on div "Show video" at bounding box center [184, 81] width 30 height 8
